Goal: Information Seeking & Learning: Learn about a topic

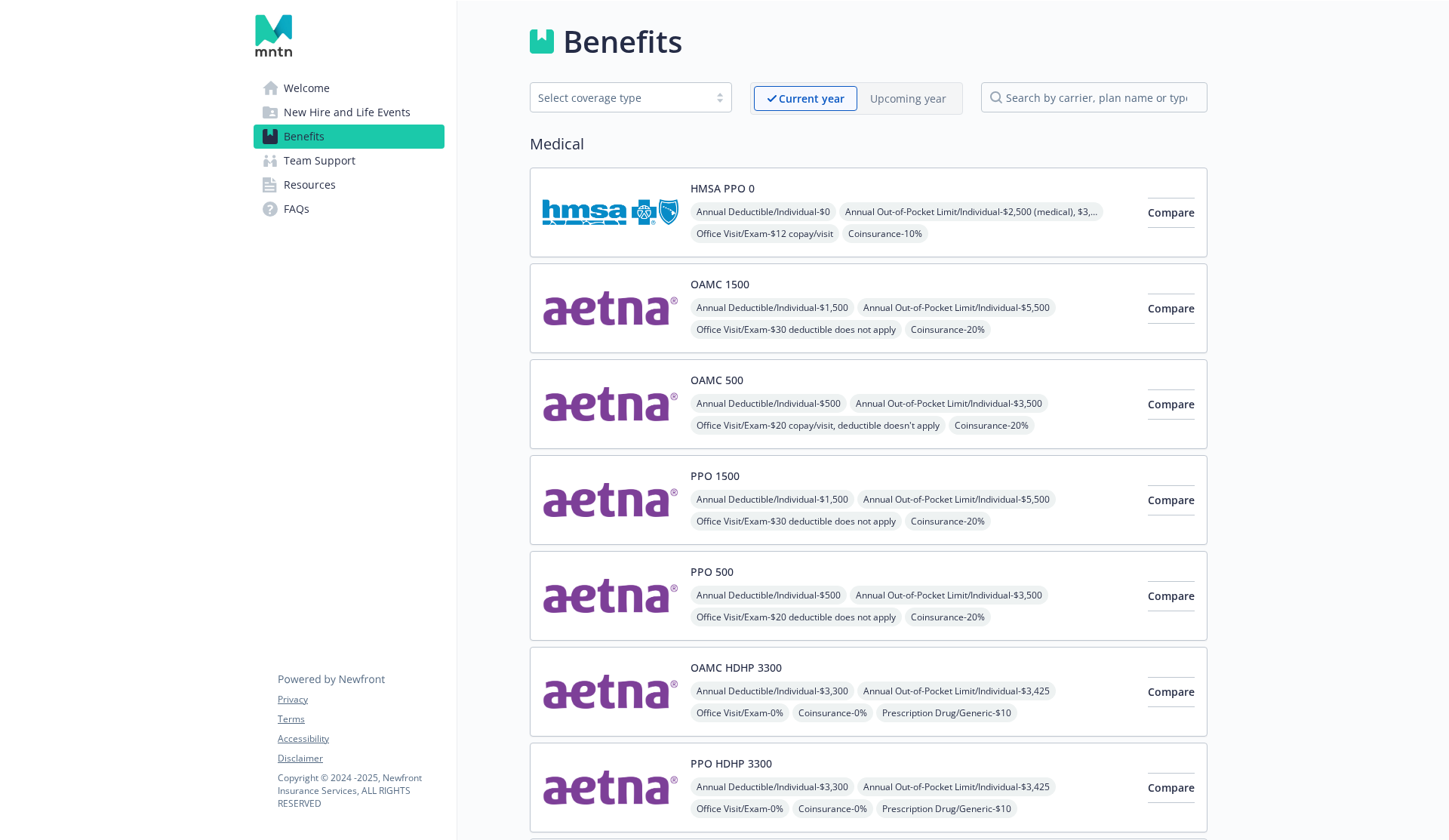
click at [342, 186] on link "Resources" at bounding box center [348, 185] width 191 height 24
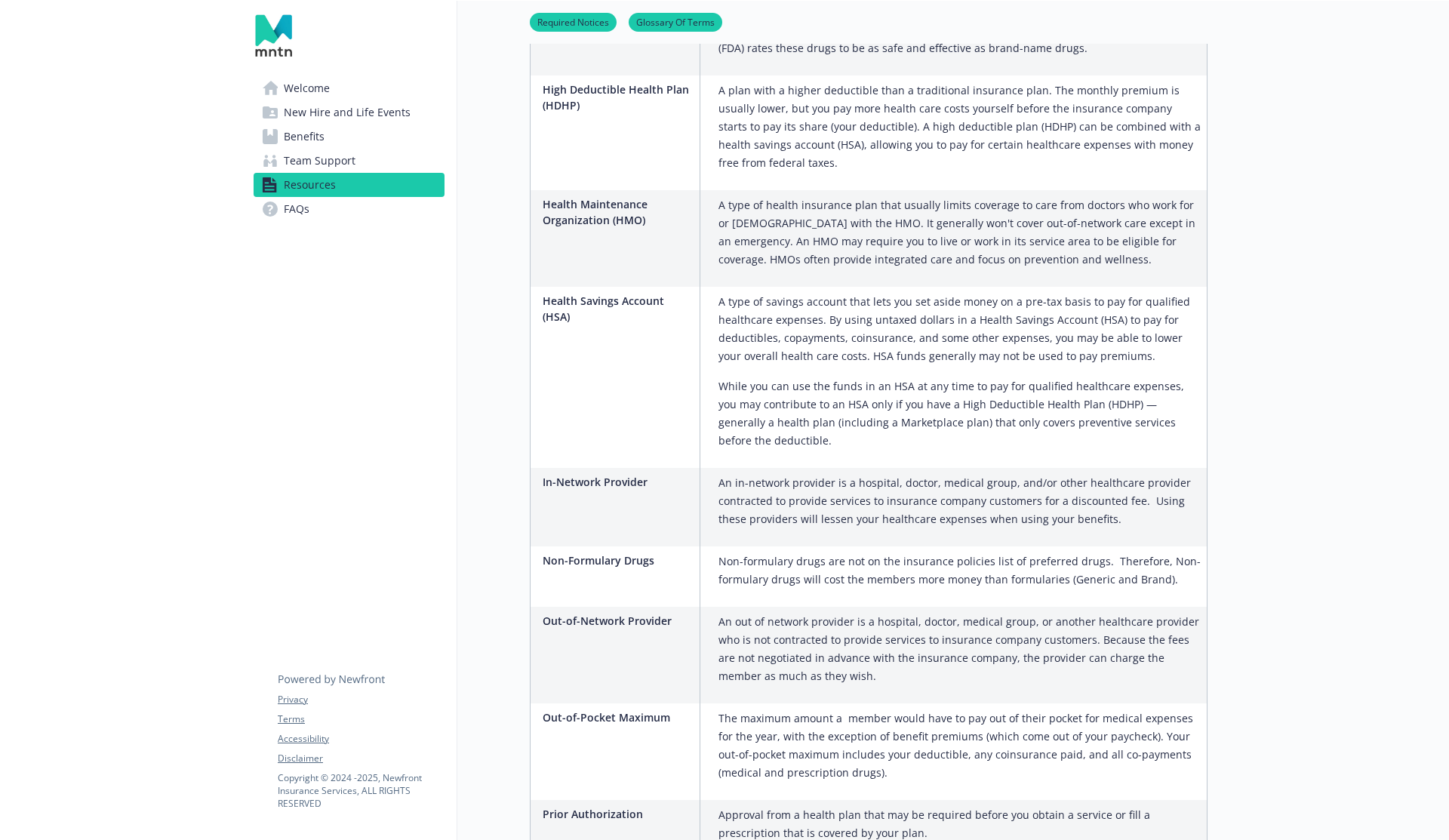
scroll to position [2022, 0]
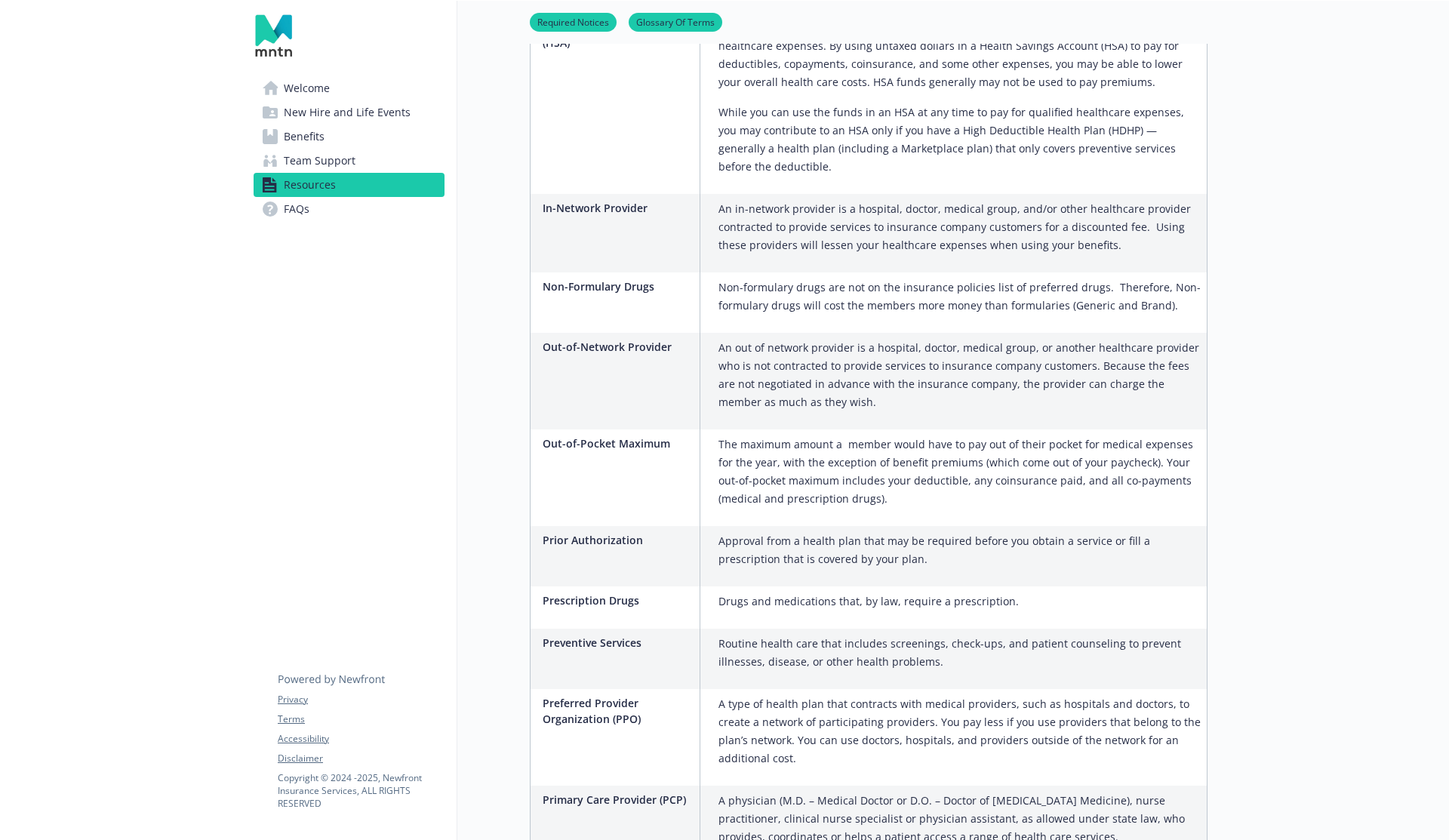
click at [343, 166] on span "Team Support" at bounding box center [319, 161] width 72 height 24
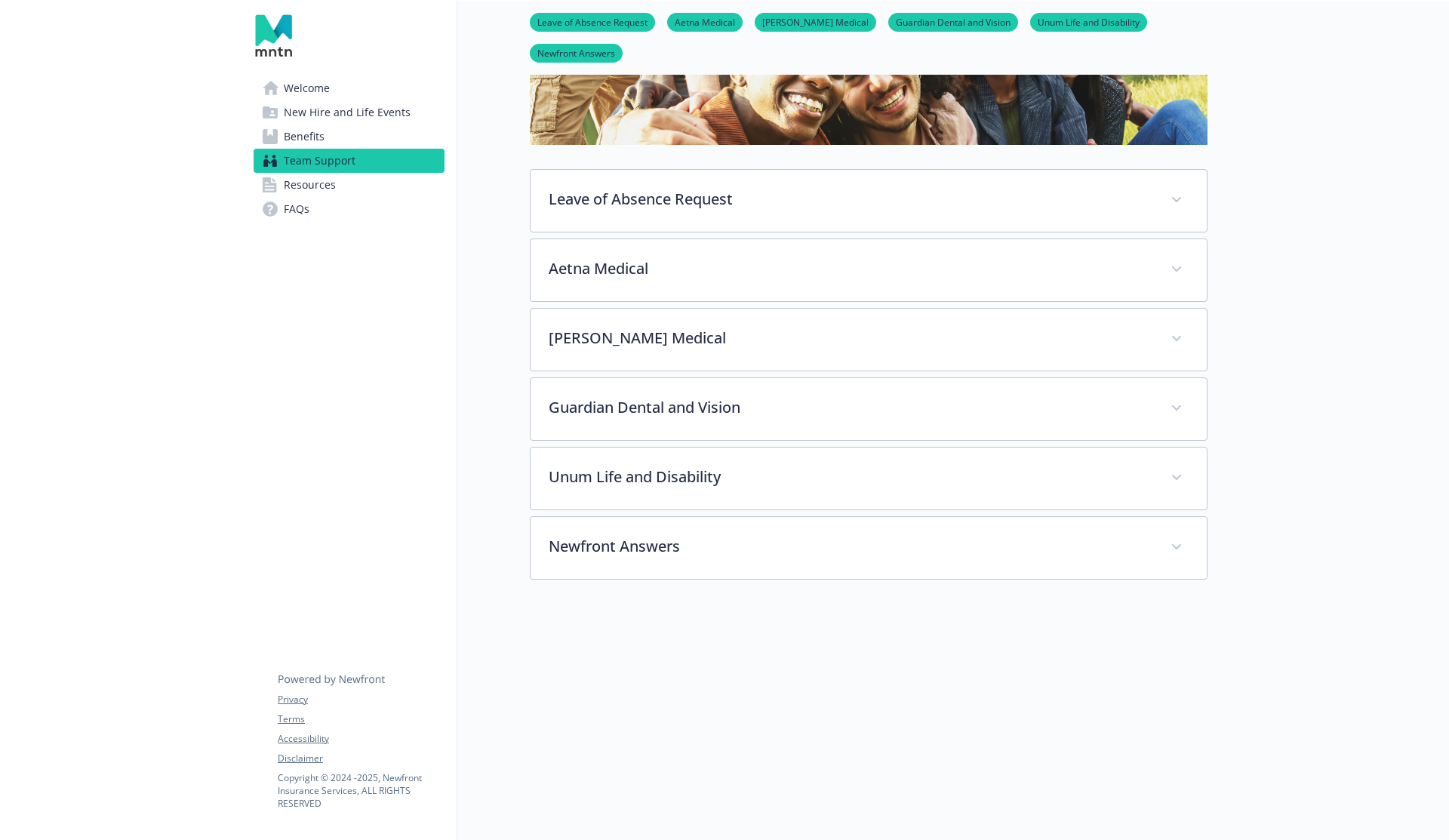
scroll to position [350, 0]
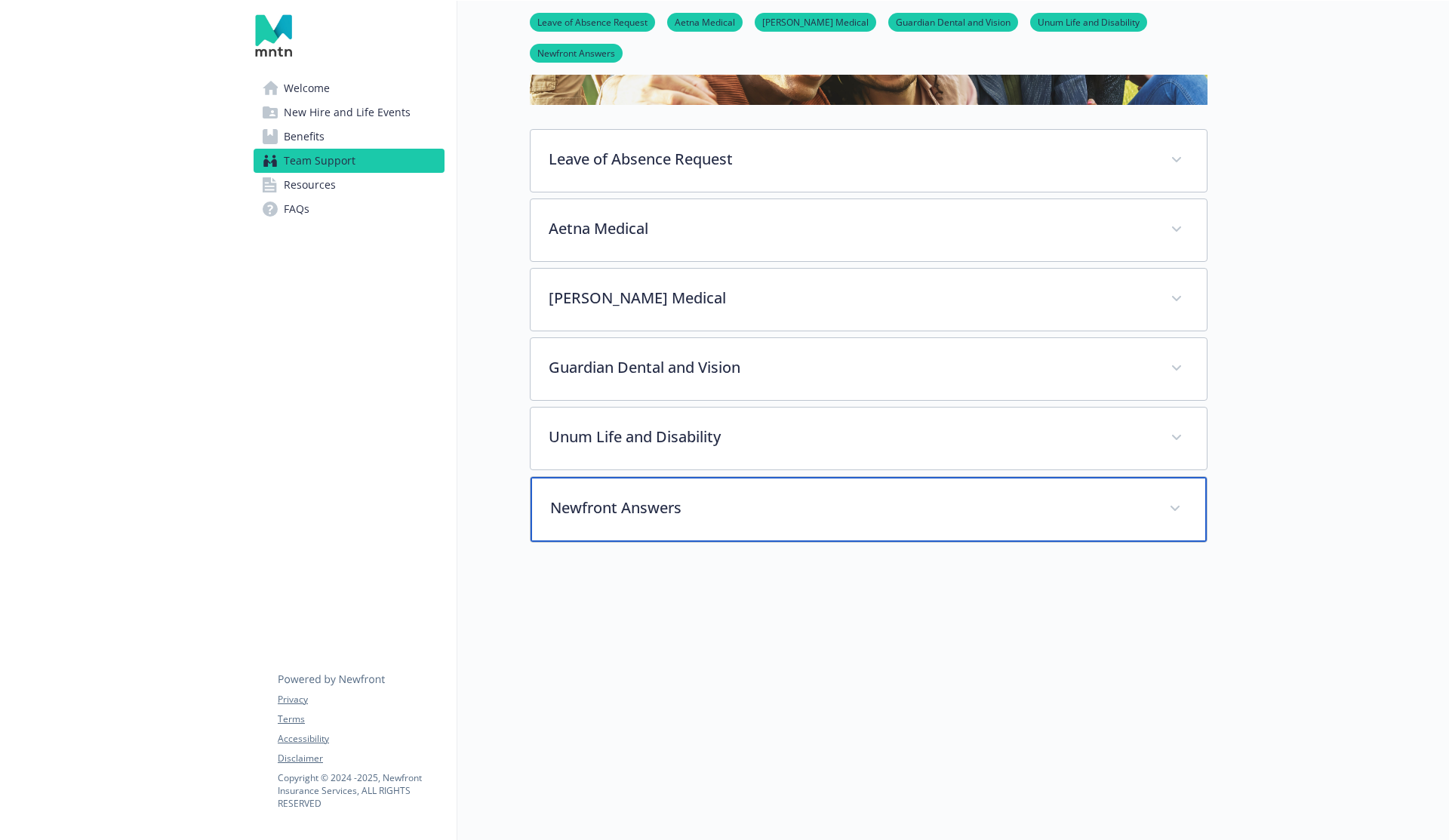
click at [636, 497] on p "Newfront Answers" at bounding box center [850, 508] width 601 height 23
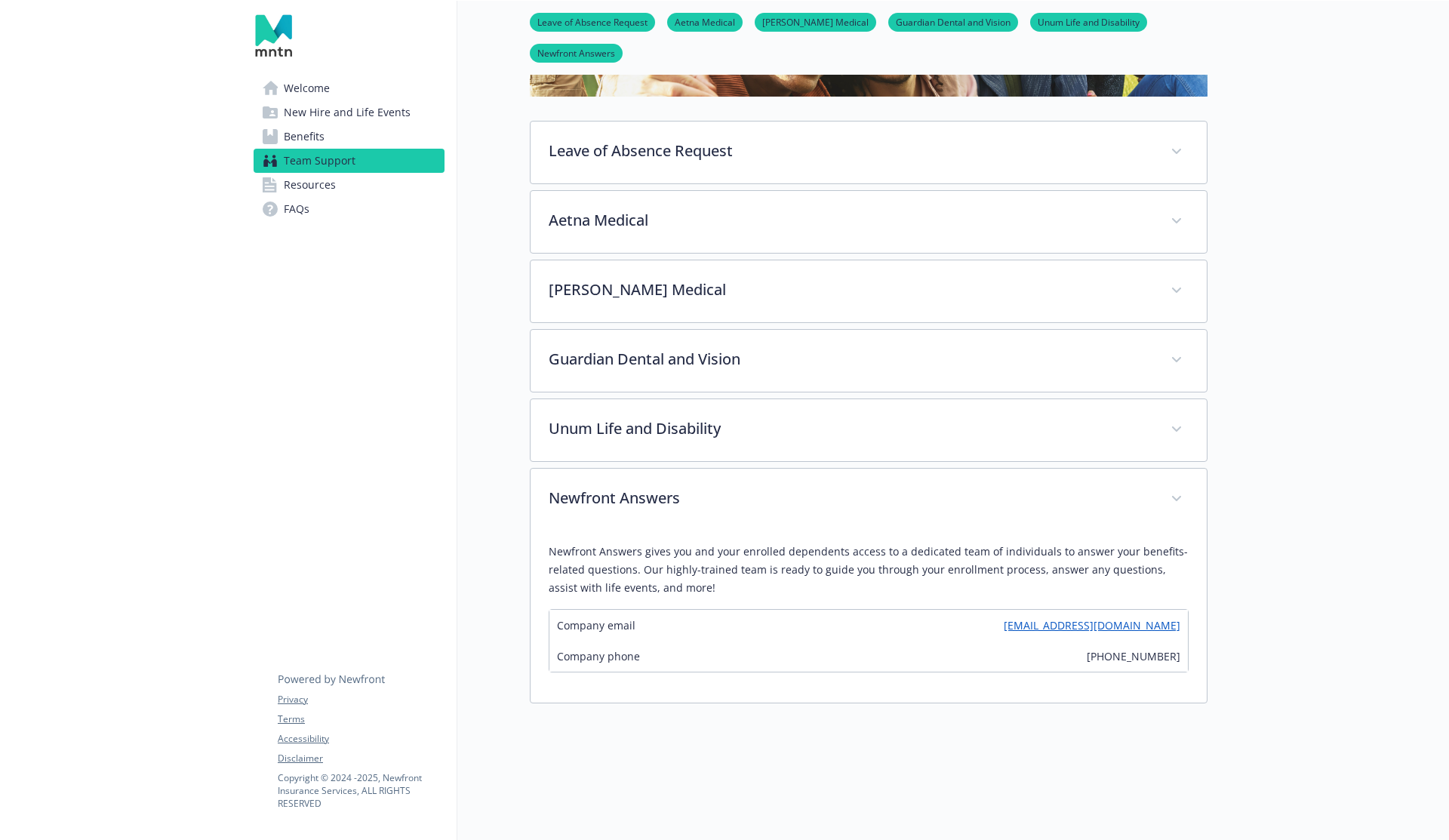
click at [380, 191] on link "Resources" at bounding box center [348, 185] width 191 height 24
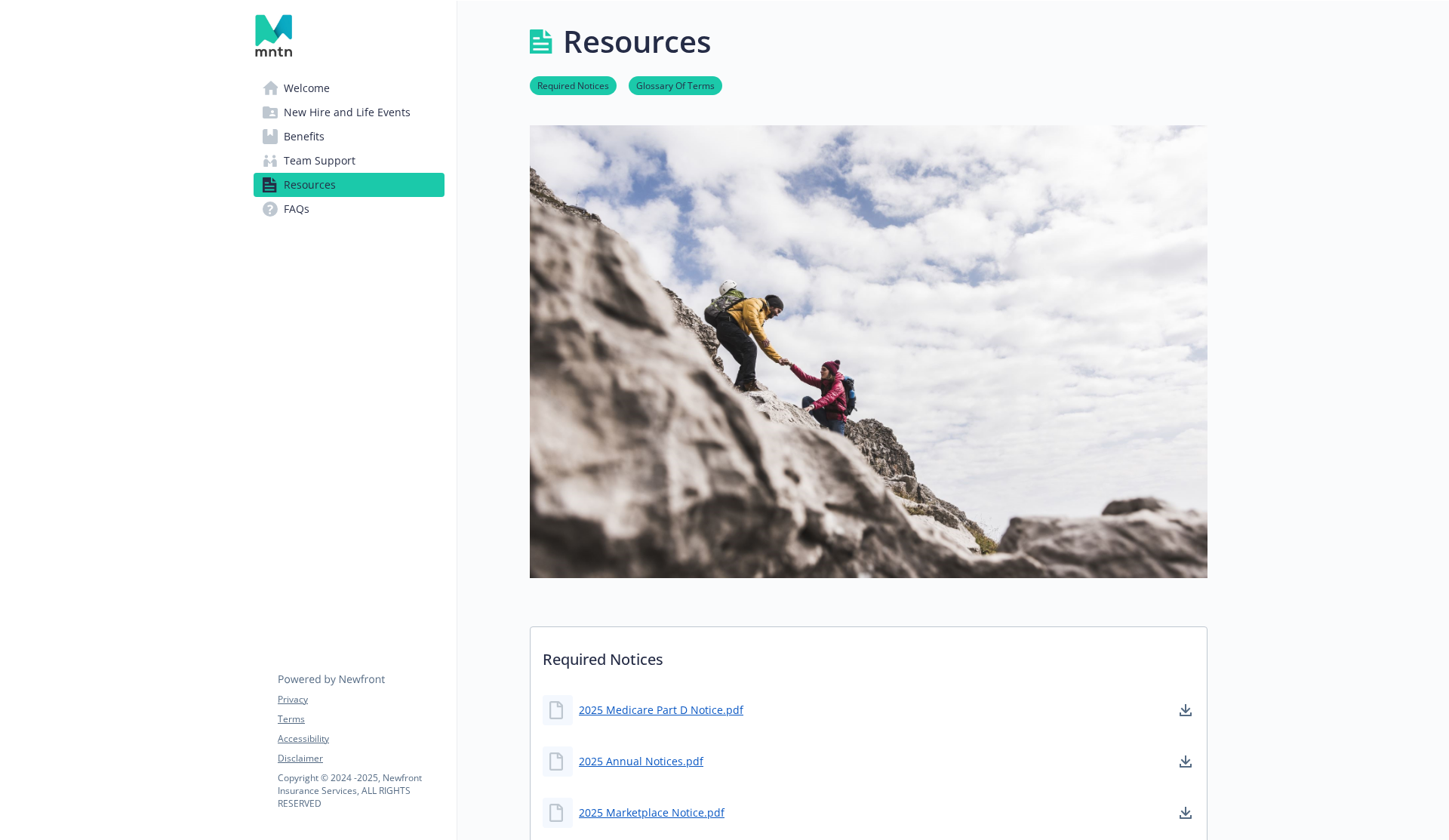
click at [321, 92] on span "Welcome" at bounding box center [306, 88] width 46 height 24
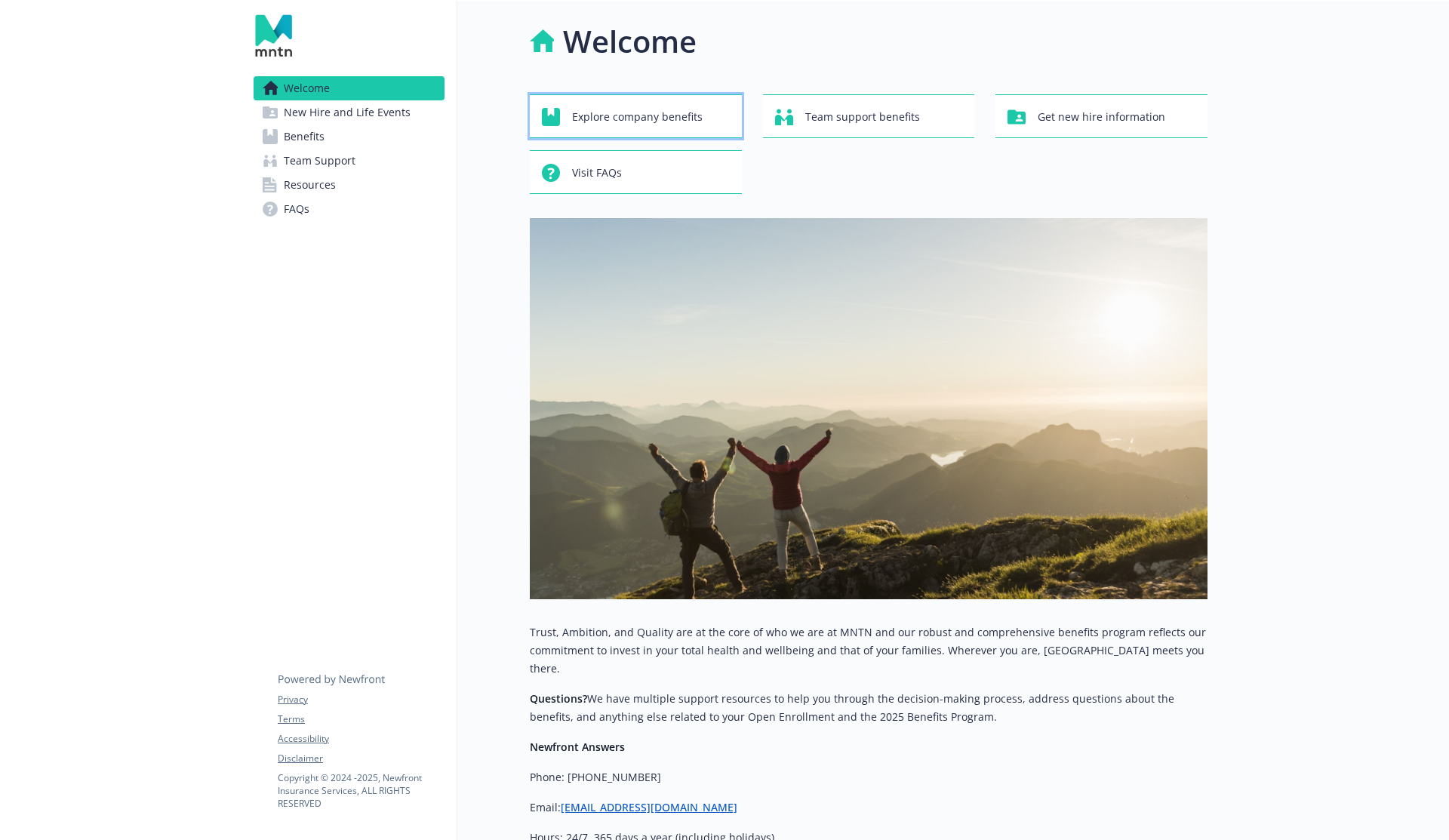
click at [610, 113] on span "Explore company benefits" at bounding box center [637, 117] width 130 height 29
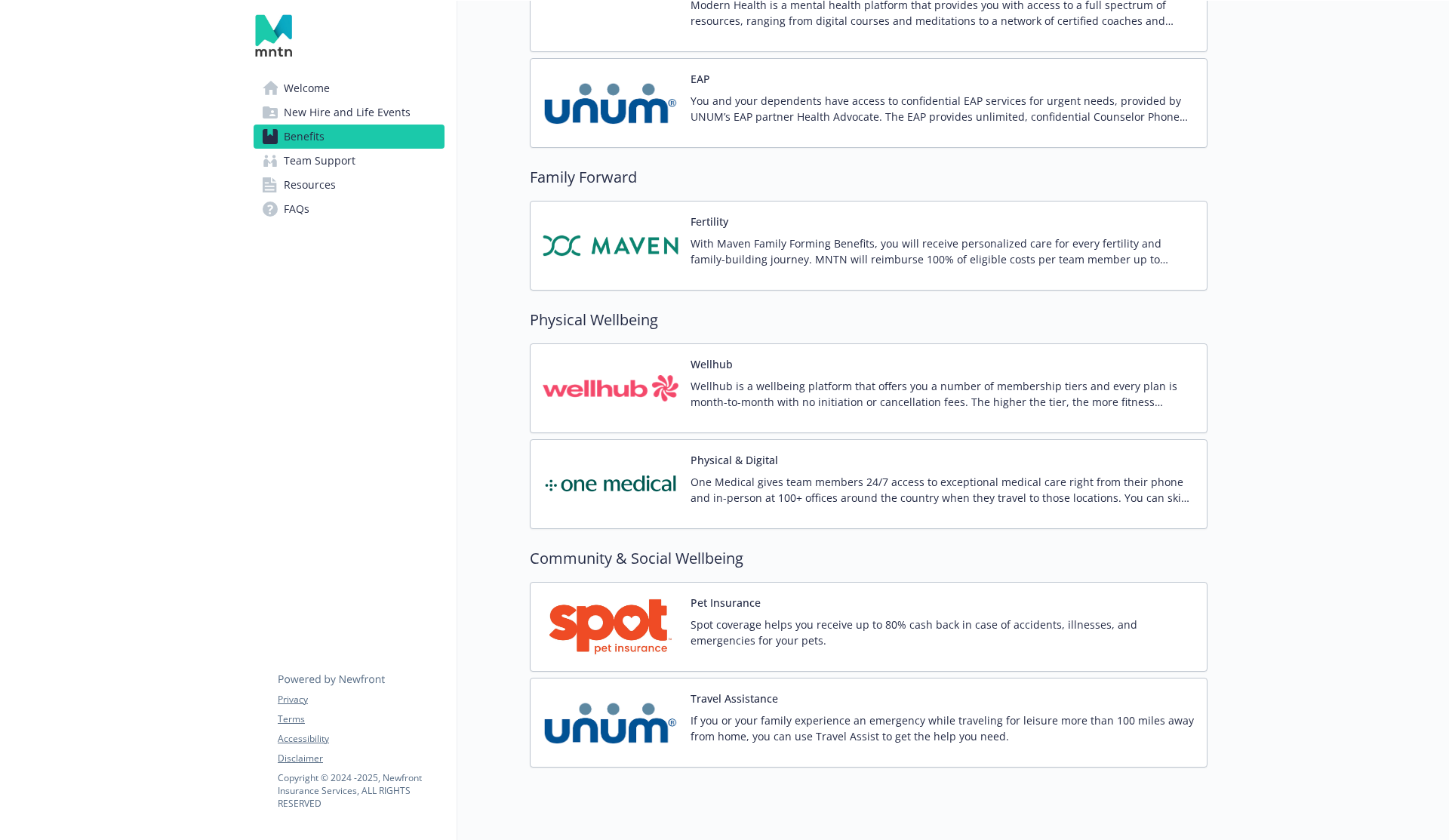
scroll to position [2928, 0]
click at [595, 391] on img at bounding box center [610, 389] width 136 height 64
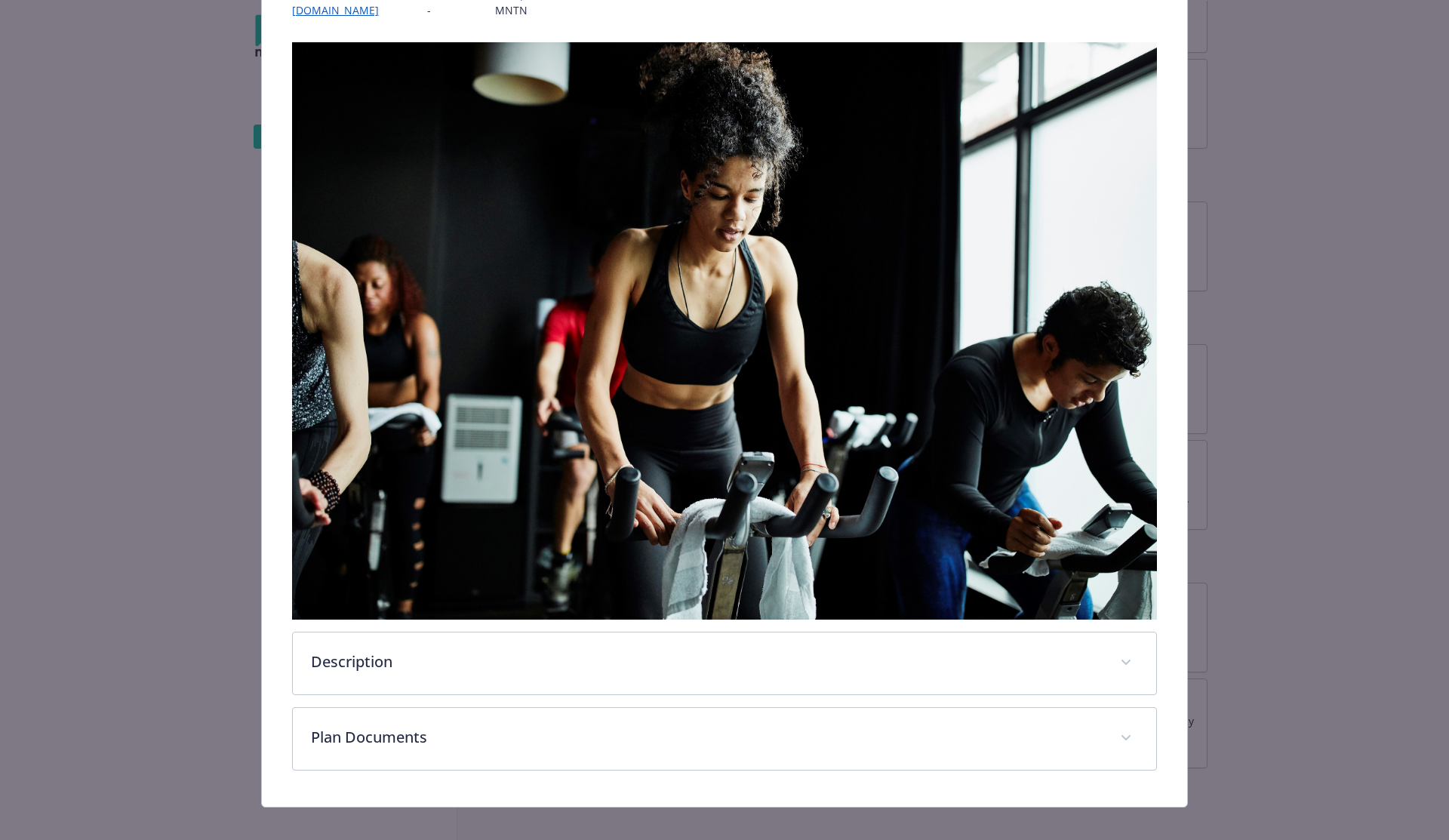
scroll to position [223, 0]
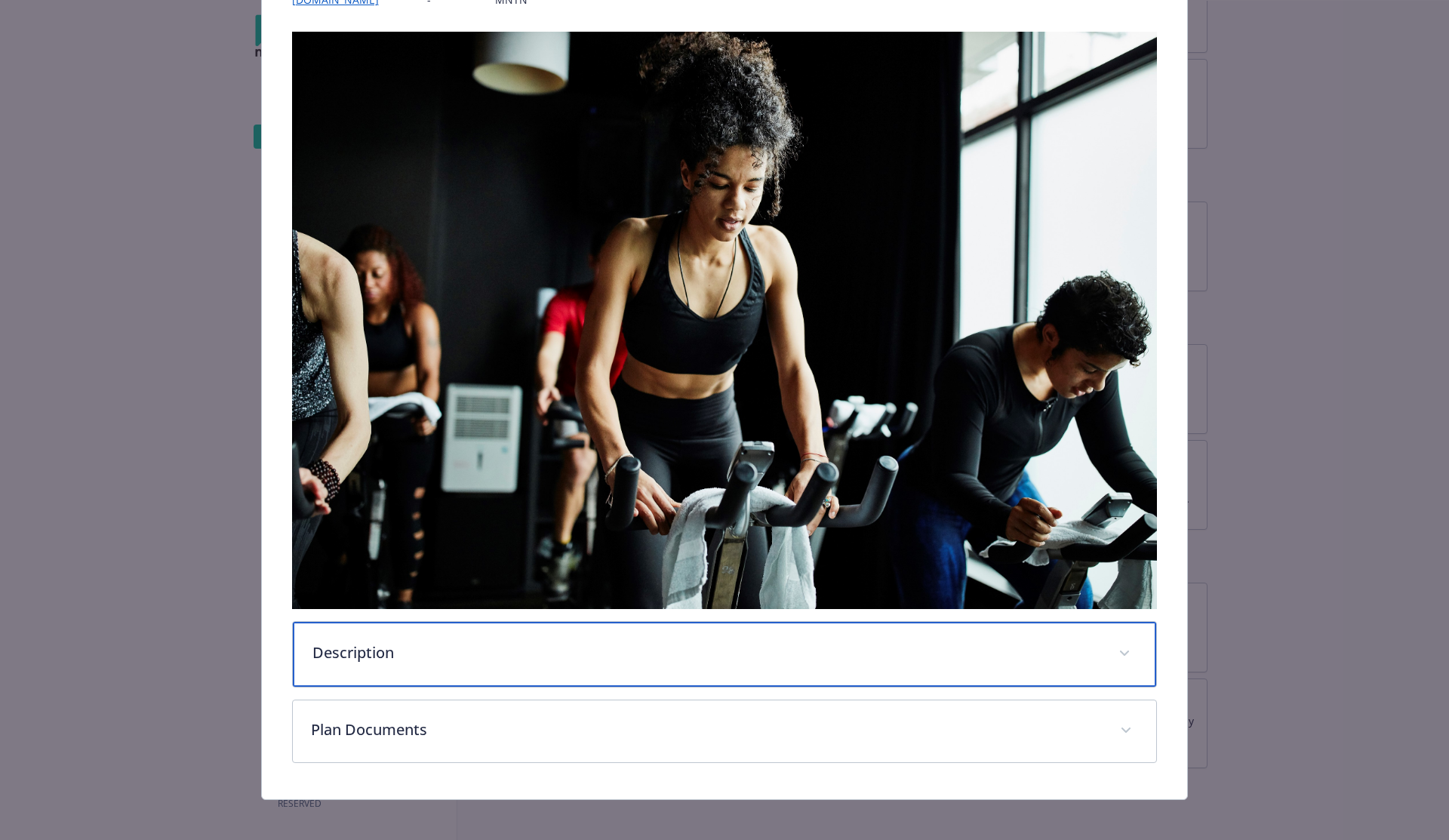
click at [427, 649] on p "Description" at bounding box center [707, 653] width 789 height 23
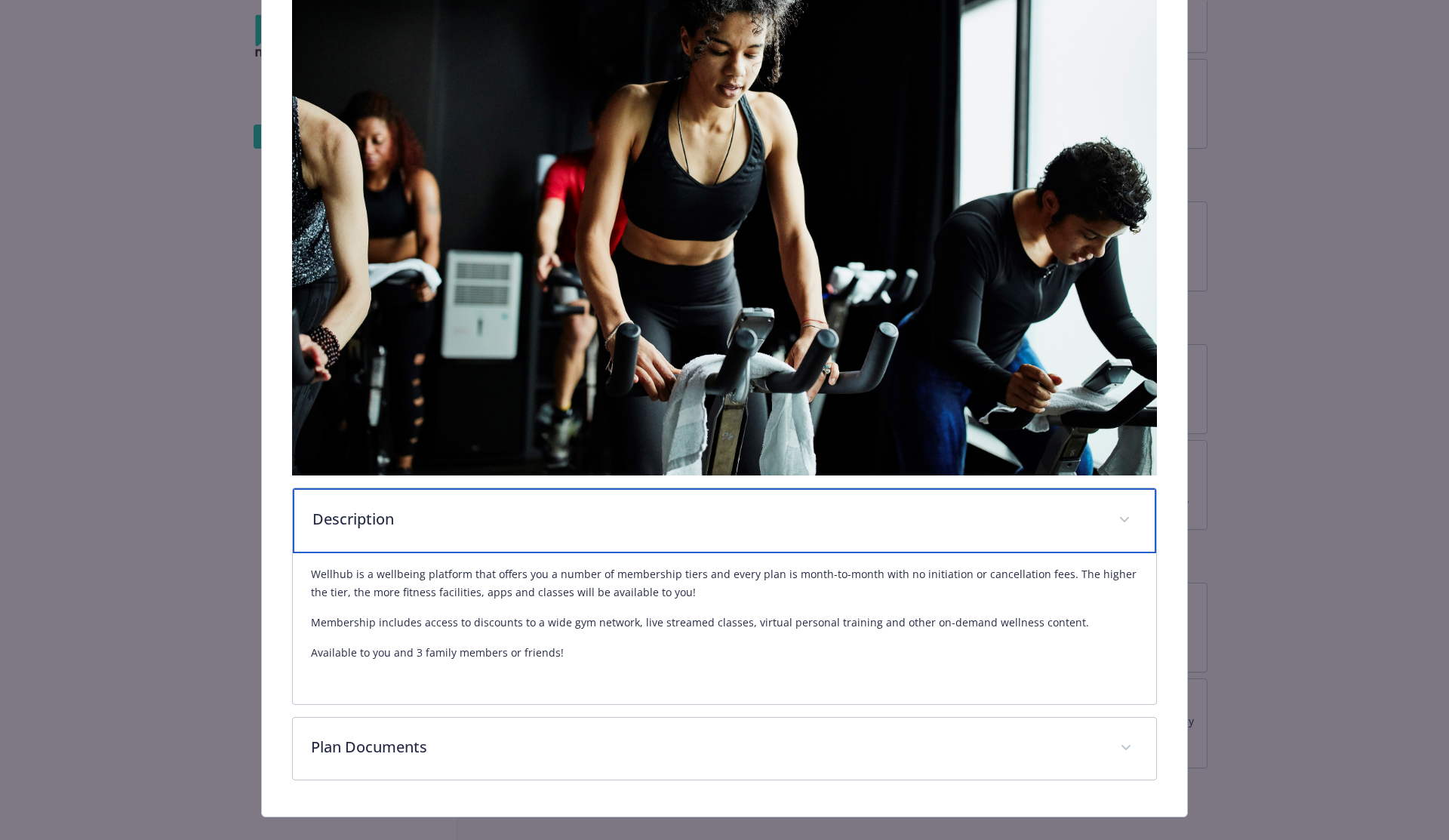
scroll to position [376, 0]
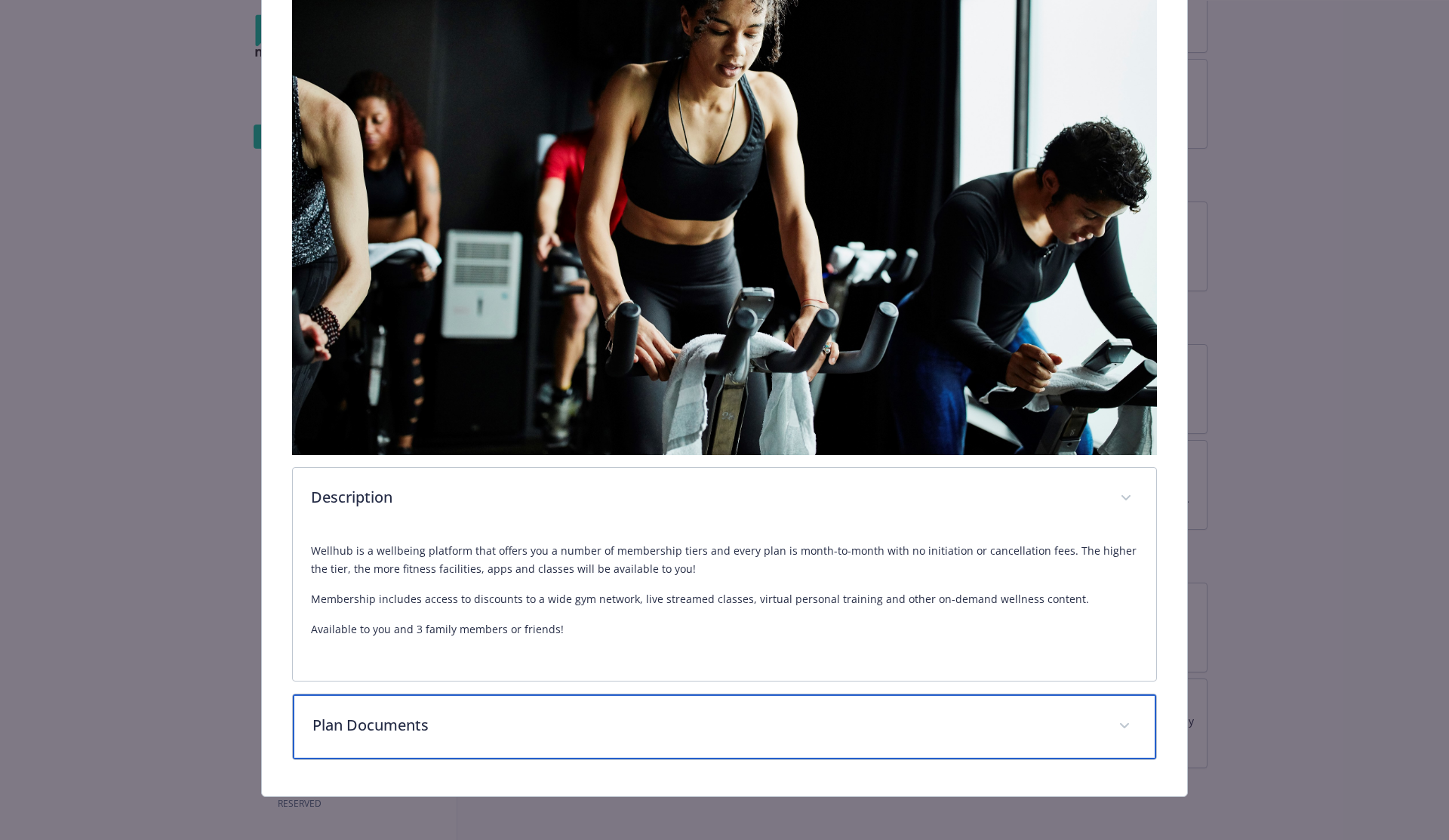
click at [417, 731] on div "Plan Documents" at bounding box center [724, 727] width 864 height 65
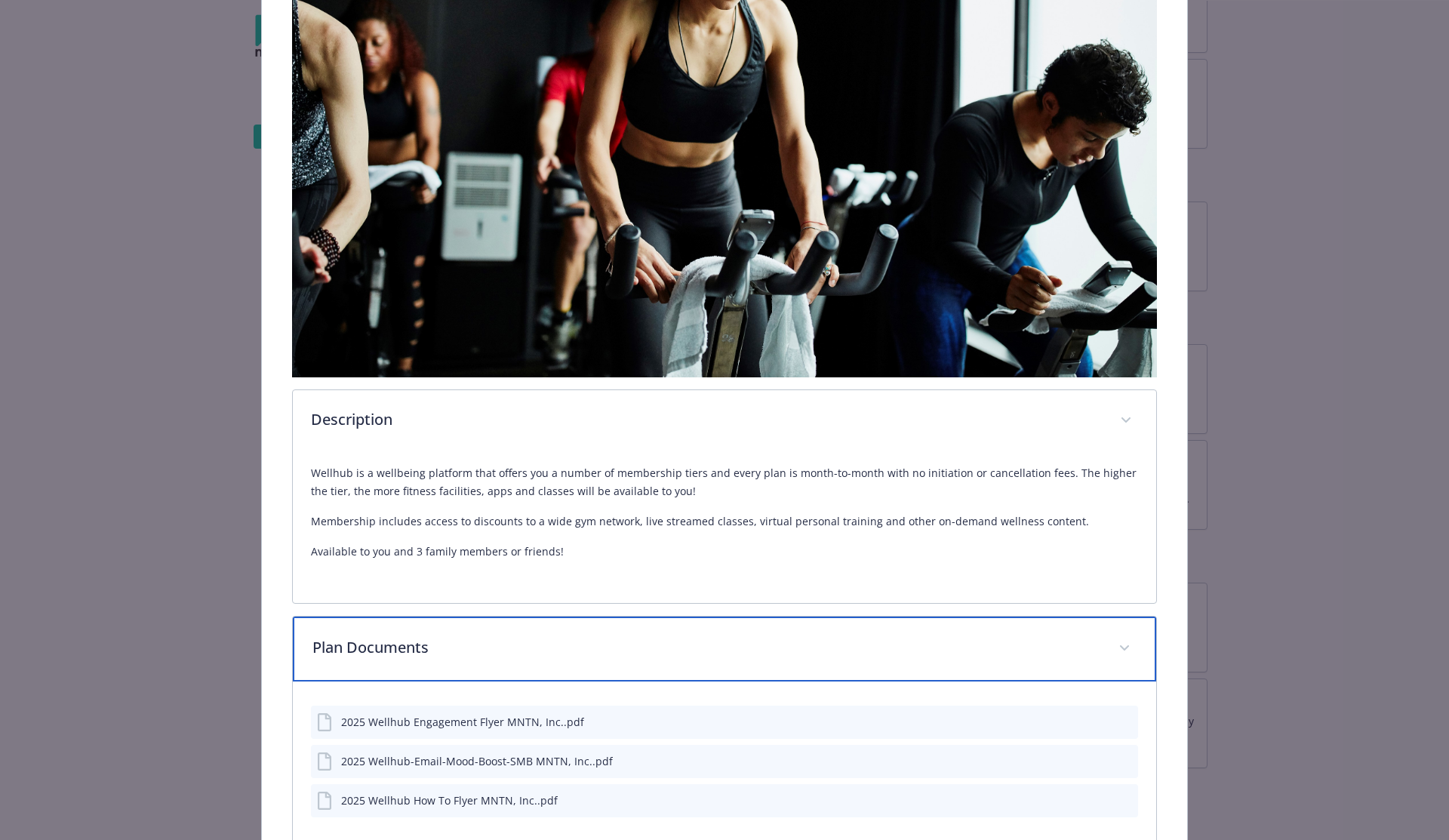
scroll to position [543, 0]
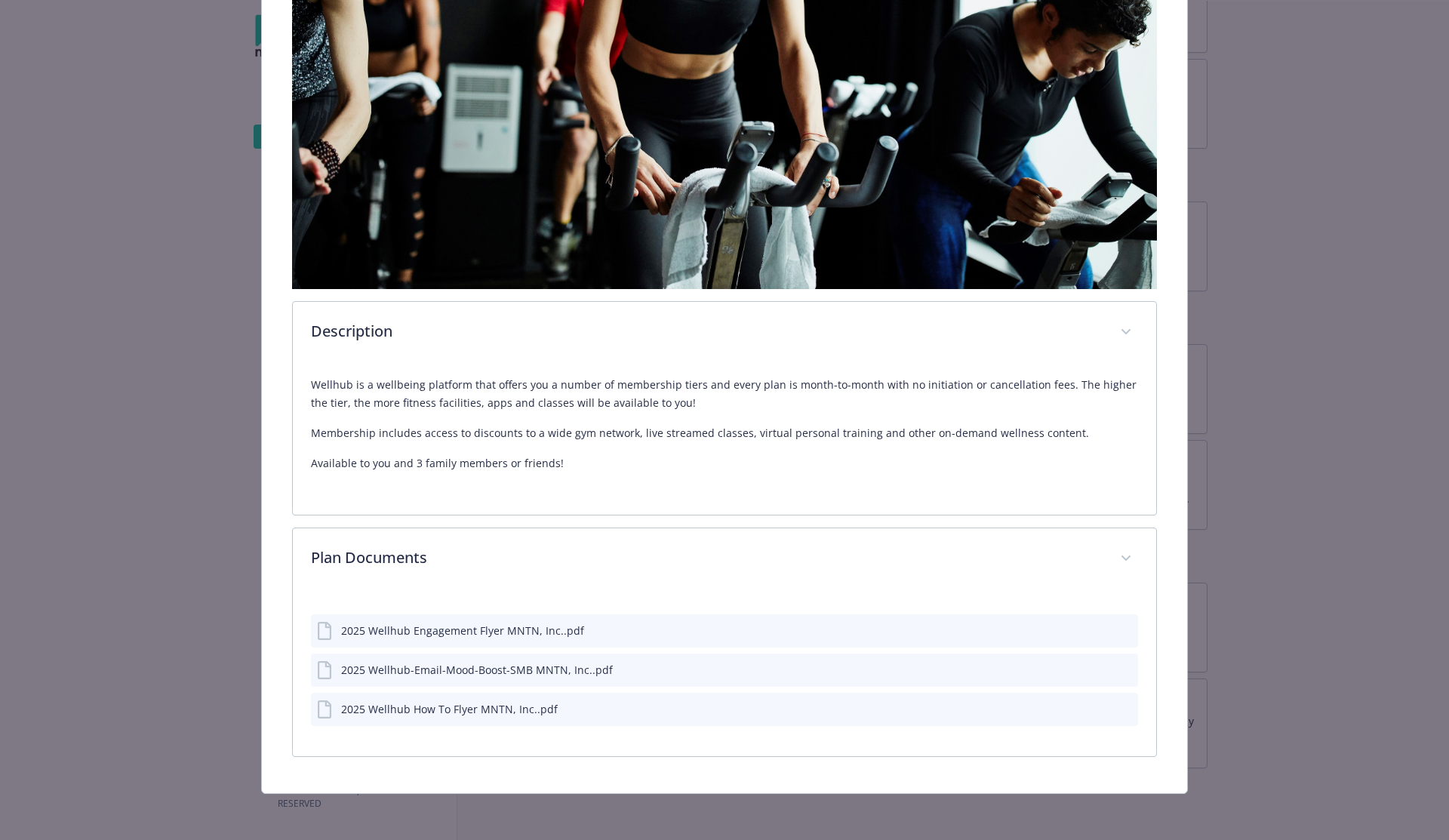
click at [374, 629] on div "2025 Wellhub Engagement Flyer MNTN, Inc..pdf" at bounding box center [462, 630] width 243 height 16
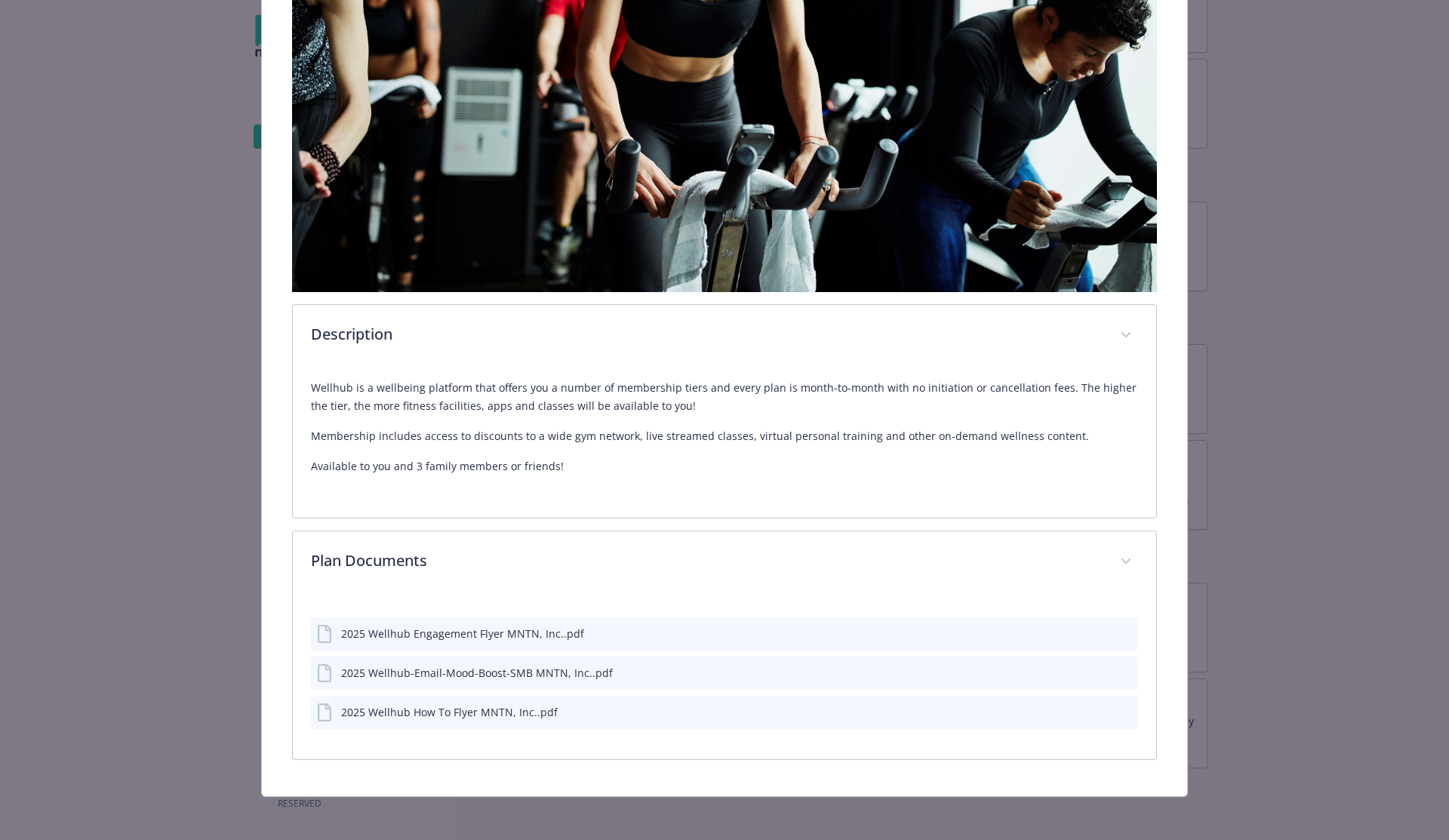
click at [1117, 627] on icon "preview file" at bounding box center [1123, 632] width 14 height 10
click at [1117, 707] on icon "preview file" at bounding box center [1123, 711] width 14 height 10
